Goal: Transaction & Acquisition: Purchase product/service

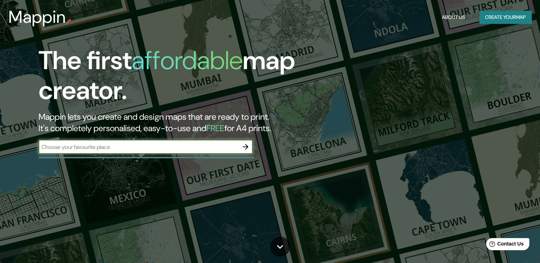
click at [100, 146] on input "text" at bounding box center [139, 147] width 200 height 8
type input "iztapalapa"
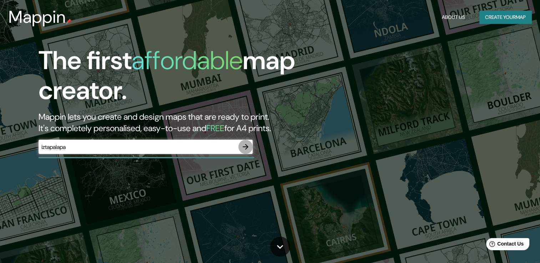
click at [245, 146] on icon "button" at bounding box center [245, 147] width 9 height 9
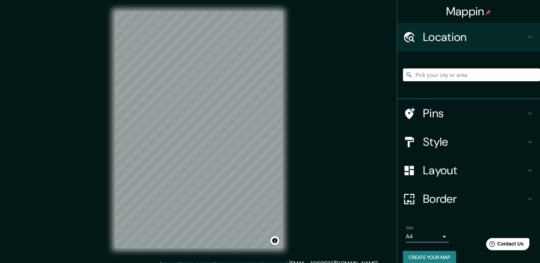
click at [490, 72] on input "Pick your city or area" at bounding box center [471, 75] width 137 height 13
click at [453, 75] on input "Iztapalapa, [GEOGRAPHIC_DATA], [GEOGRAPHIC_DATA]" at bounding box center [471, 75] width 137 height 13
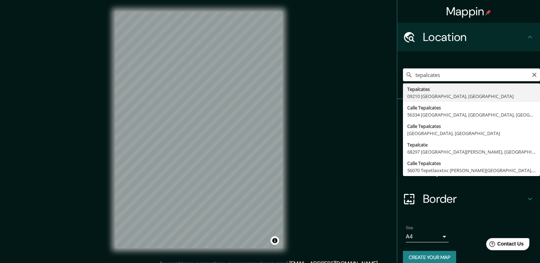
type input "Tepalcates, 09210 [GEOGRAPHIC_DATA], [GEOGRAPHIC_DATA]"
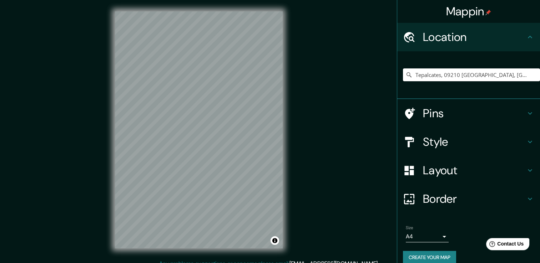
click at [423, 146] on h4 "Style" at bounding box center [474, 142] width 103 height 14
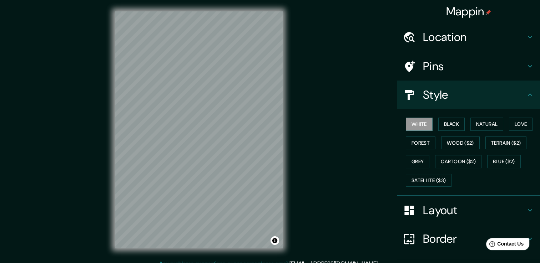
scroll to position [48, 0]
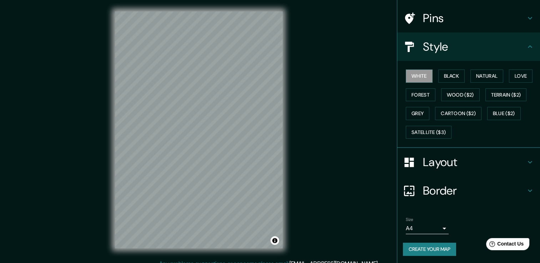
click at [472, 182] on div "Border" at bounding box center [468, 191] width 143 height 29
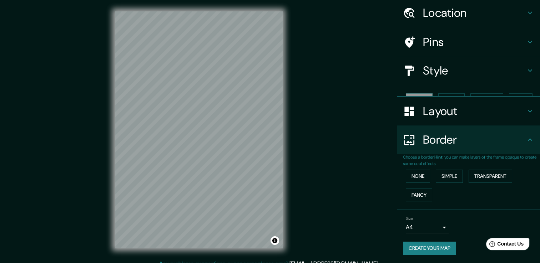
scroll to position [12, 0]
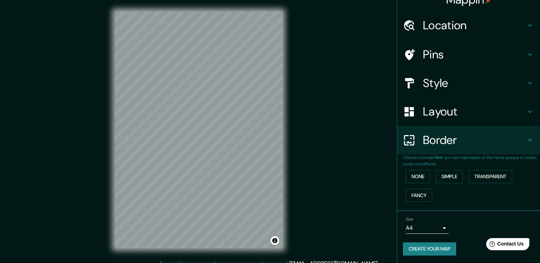
drag, startPoint x: 424, startPoint y: 233, endPoint x: 415, endPoint y: 225, distance: 11.9
click at [415, 225] on div "Size A4 single" at bounding box center [468, 225] width 131 height 23
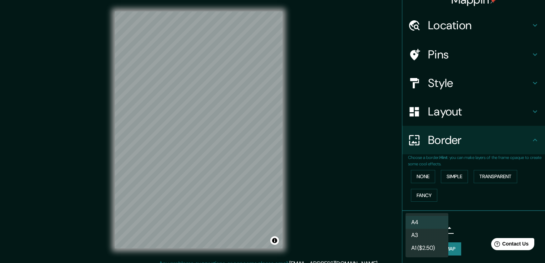
click at [415, 225] on body "Mappin Location [GEOGRAPHIC_DATA], 09210 [GEOGRAPHIC_DATA], [GEOGRAPHIC_DATA] P…" at bounding box center [272, 131] width 545 height 263
click at [521, 21] on div at bounding box center [272, 131] width 545 height 263
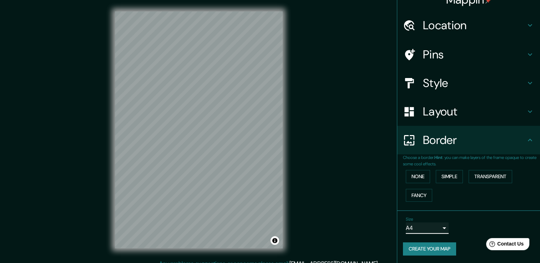
scroll to position [0, 0]
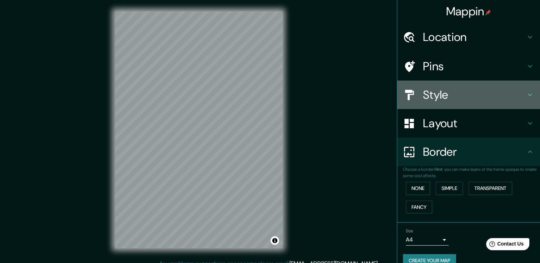
click at [454, 92] on h4 "Style" at bounding box center [474, 95] width 103 height 14
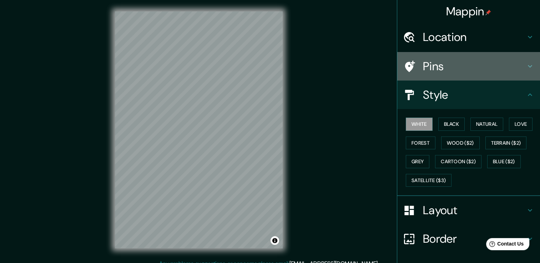
click at [504, 64] on h4 "Pins" at bounding box center [474, 66] width 103 height 14
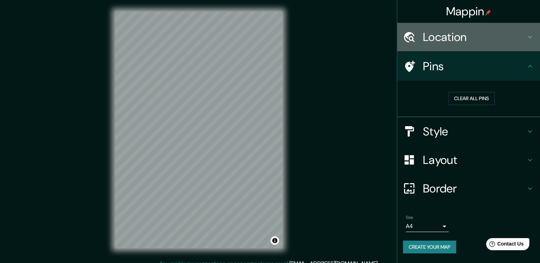
click at [468, 41] on h4 "Location" at bounding box center [474, 37] width 103 height 14
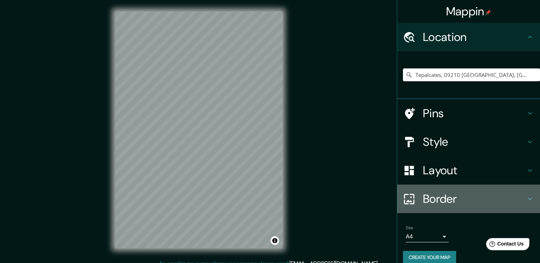
click at [448, 192] on h4 "Border" at bounding box center [474, 199] width 103 height 14
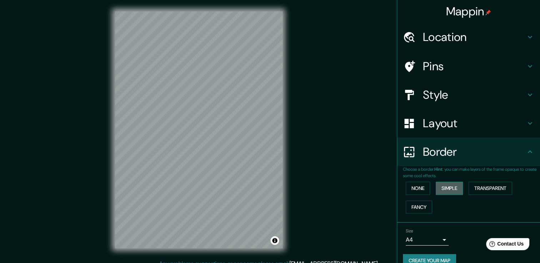
click at [439, 189] on button "Simple" at bounding box center [449, 188] width 27 height 13
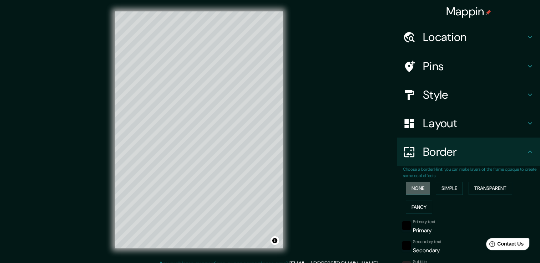
click at [415, 187] on button "None" at bounding box center [418, 188] width 24 height 13
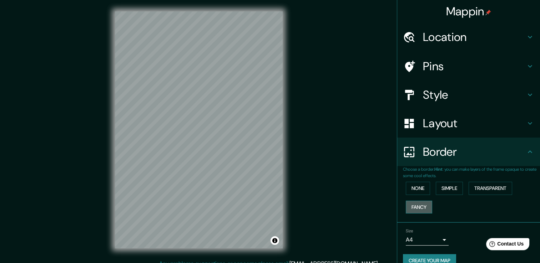
click at [416, 206] on button "Fancy" at bounding box center [419, 207] width 26 height 13
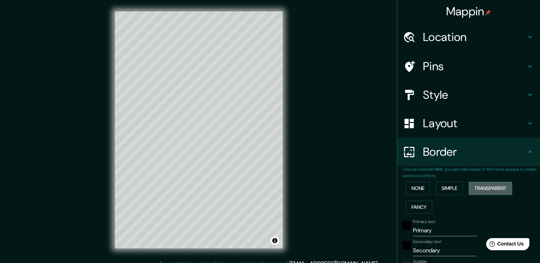
click at [491, 183] on button "Transparent" at bounding box center [490, 188] width 44 height 13
click at [416, 189] on button "None" at bounding box center [418, 188] width 24 height 13
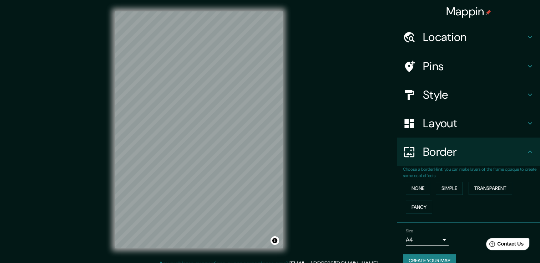
scroll to position [12, 0]
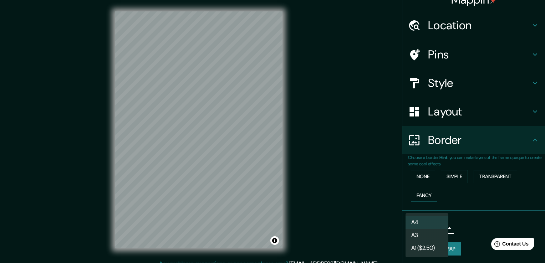
click at [422, 230] on body "Mappin Location [GEOGRAPHIC_DATA], 09210 [GEOGRAPHIC_DATA], [GEOGRAPHIC_DATA] P…" at bounding box center [272, 131] width 545 height 263
click at [430, 54] on div at bounding box center [272, 131] width 545 height 263
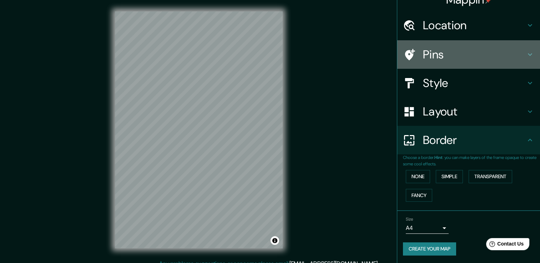
click at [515, 57] on h4 "Pins" at bounding box center [474, 54] width 103 height 14
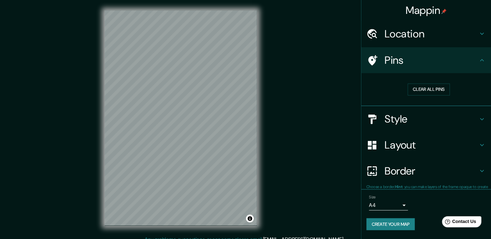
scroll to position [0, 0]
